Goal: Check status: Check status

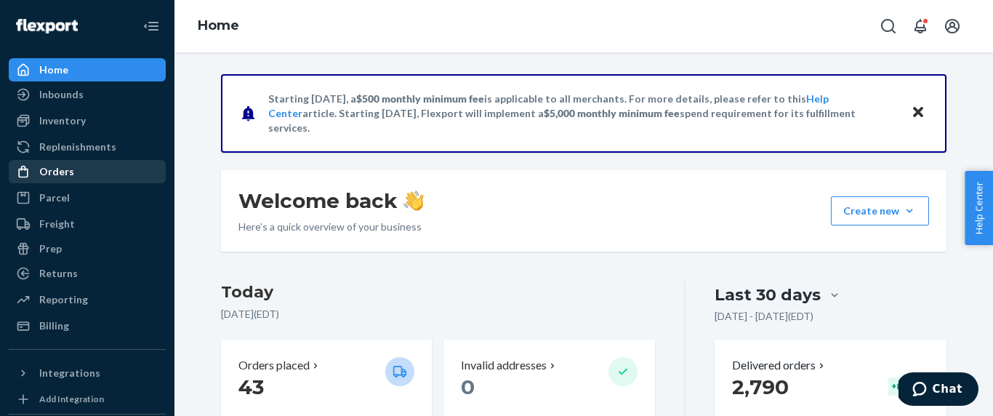
click at [77, 171] on div "Orders" at bounding box center [87, 171] width 154 height 20
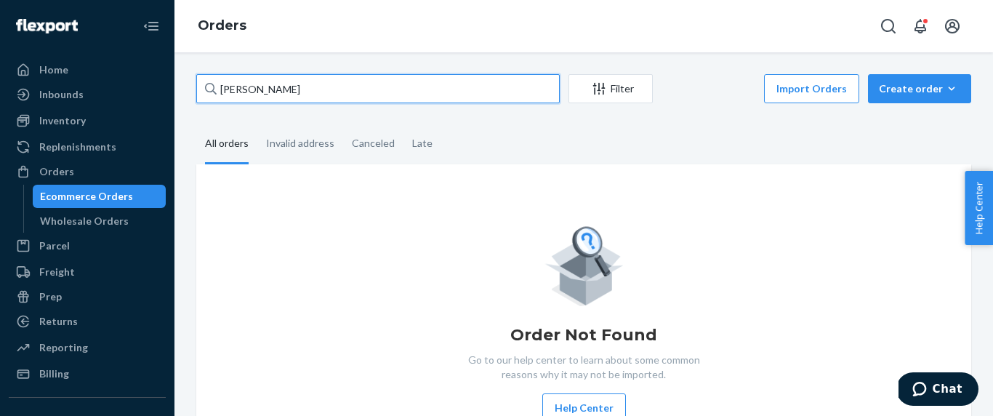
click at [328, 93] on input "[PERSON_NAME]" at bounding box center [377, 88] width 363 height 29
paste input "249188"
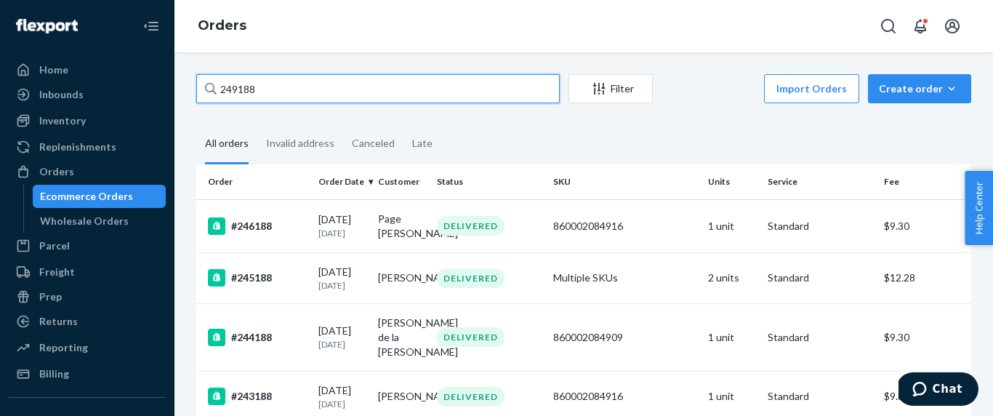
type input "249188"
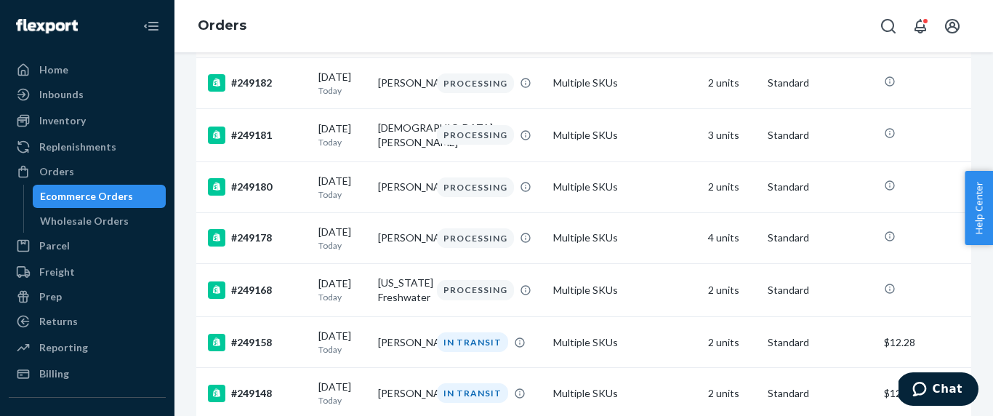
scroll to position [196, 0]
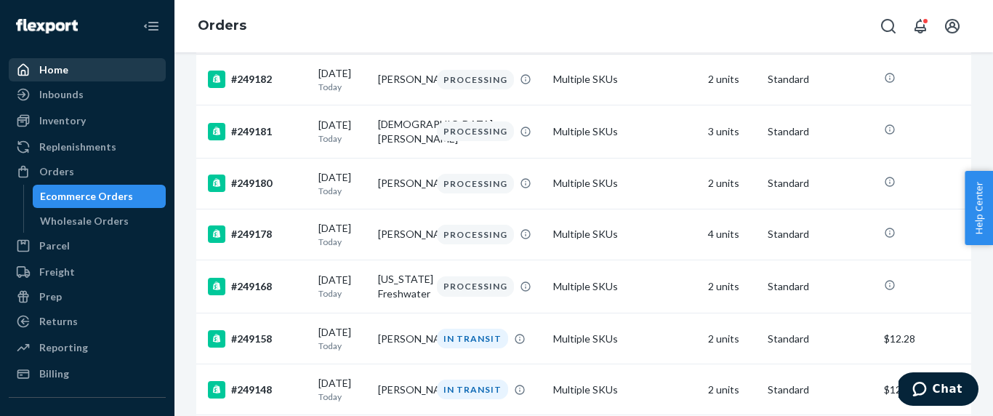
click at [97, 65] on div "Home" at bounding box center [87, 70] width 154 height 20
